Goal: Task Accomplishment & Management: Use online tool/utility

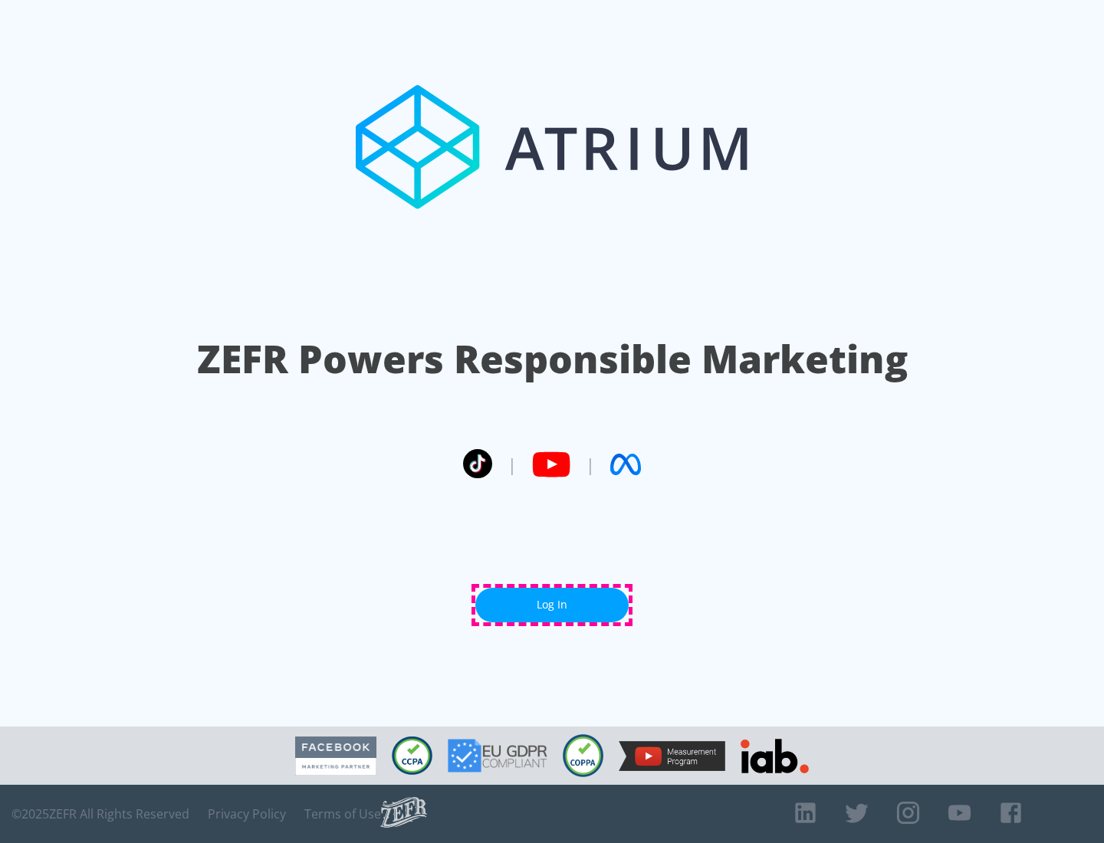
click at [552, 605] on link "Log In" at bounding box center [551, 605] width 153 height 34
